Goal: Task Accomplishment & Management: Complete application form

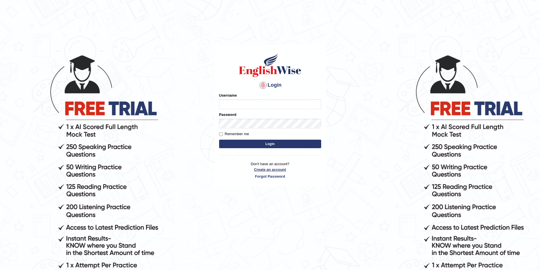
click at [269, 169] on link "Create an account" at bounding box center [270, 169] width 102 height 5
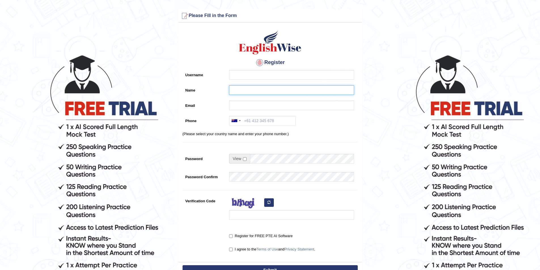
click at [234, 91] on input "Name" at bounding box center [291, 90] width 125 height 10
paste input "[PERSON_NAME] [PERSON_NAME]"
type input "[PERSON_NAME] [PERSON_NAME]"
click at [236, 75] on input "Username" at bounding box center [291, 75] width 125 height 10
click at [265, 108] on input "Email" at bounding box center [291, 106] width 125 height 10
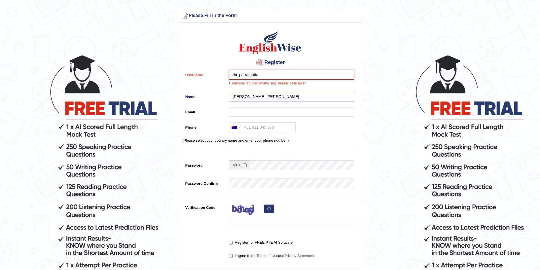
click at [238, 75] on input "thi_parramatta" at bounding box center [291, 75] width 125 height 10
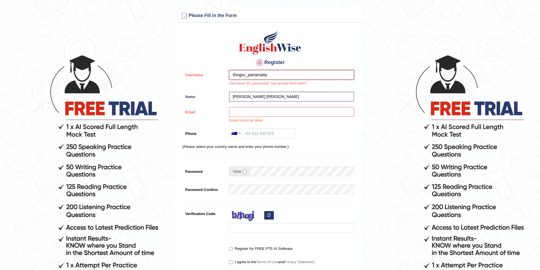
type input "thingoc_parramatta"
click at [255, 113] on input "Email" at bounding box center [291, 112] width 125 height 10
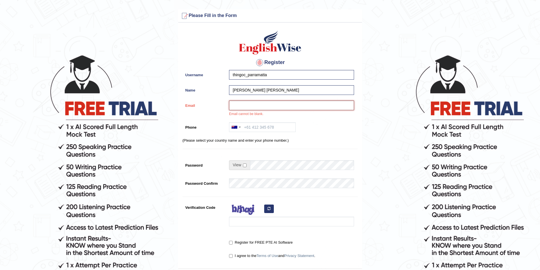
paste input "nhungbinh0502@gmail.com"
type input "nhungbinh0502@gmail.com"
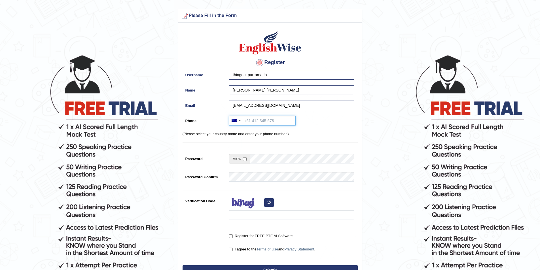
click at [262, 123] on input "Phone" at bounding box center [262, 121] width 67 height 10
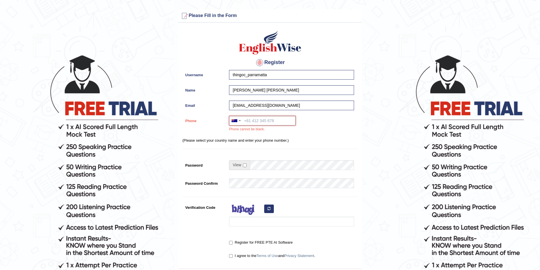
paste input "nhungbinh0502@gmail.com"
type input "nhungbinh0502@gmail.com"
drag, startPoint x: 294, startPoint y: 121, endPoint x: 215, endPoint y: 118, distance: 78.6
click at [215, 118] on div "Phone Australia +61 India (भारत) +91 New Zealand +64 United States +1 Canada +1…" at bounding box center [270, 125] width 175 height 19
paste input "0424 967 688"
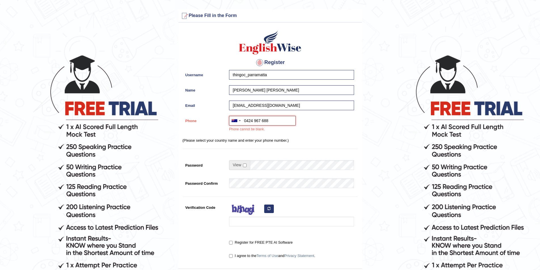
type input "0424 967 688"
click at [245, 166] on input "checkbox" at bounding box center [245, 166] width 4 height 4
checkbox input "true"
click at [269, 164] on input "Password" at bounding box center [302, 166] width 104 height 10
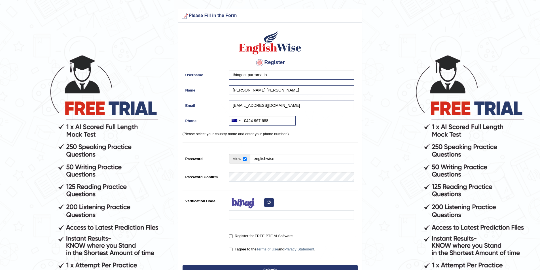
type input "englishwise"
click at [251, 214] on input "Verification Code" at bounding box center [291, 215] width 125 height 10
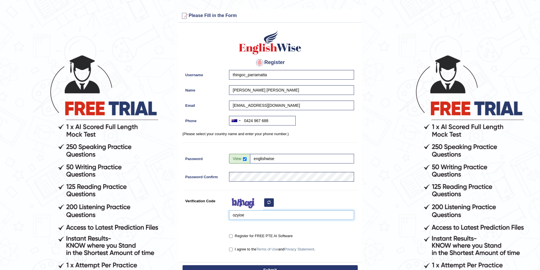
type input "ozyioe"
click at [230, 237] on input "Register for FREE PTE AI Software" at bounding box center [231, 237] width 4 height 4
checkbox input "true"
click at [230, 249] on input "I agree to the Terms of Use and Privacy Statement ." at bounding box center [231, 250] width 4 height 4
checkbox input "true"
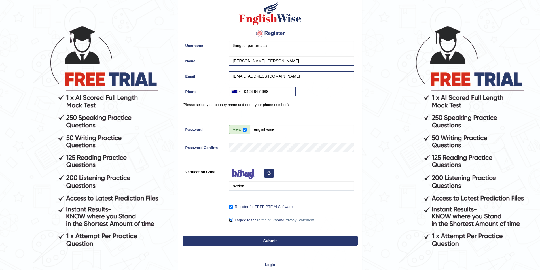
scroll to position [62, 0]
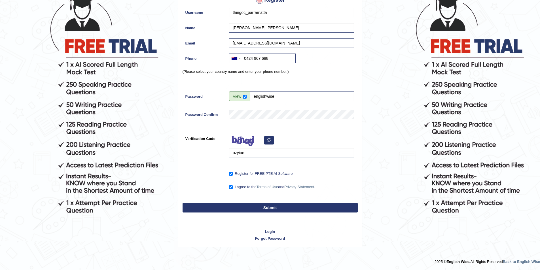
click at [249, 203] on button "Submit" at bounding box center [270, 208] width 175 height 10
type input "+61424967688"
